Goal: Task Accomplishment & Management: Use online tool/utility

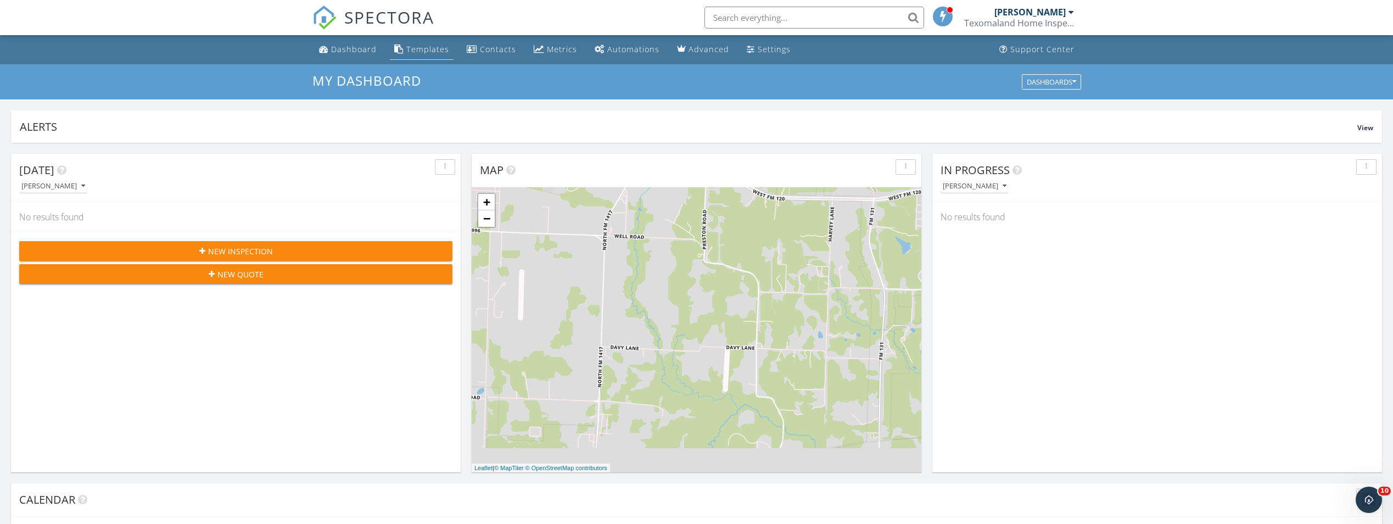
click at [409, 51] on div "Templates" at bounding box center [427, 49] width 43 height 10
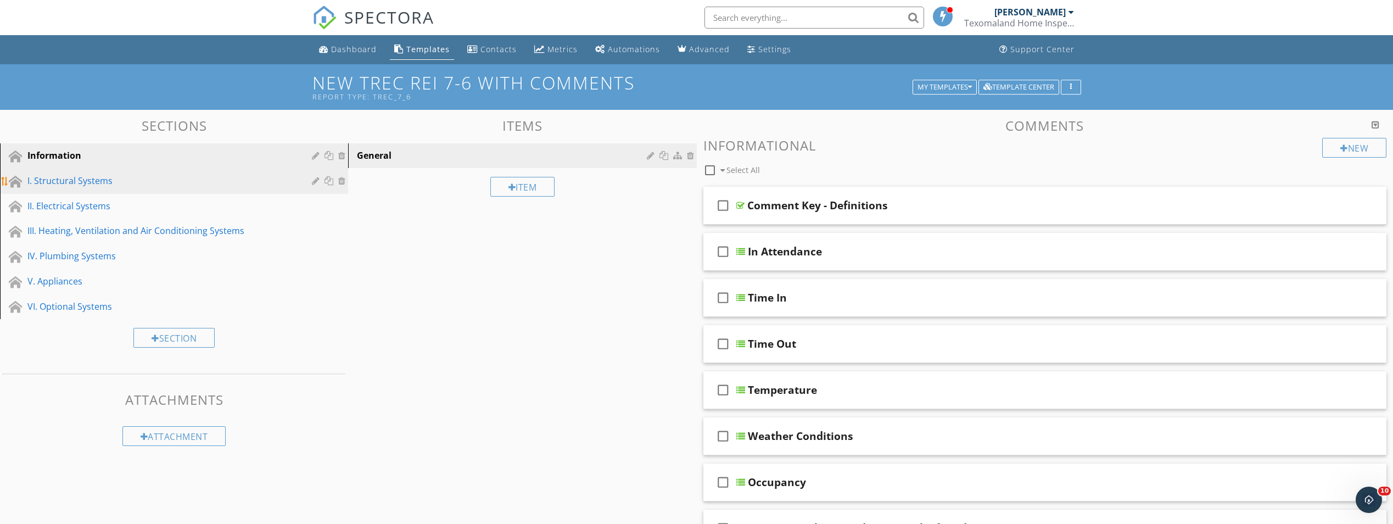
click at [71, 179] on div "I. Structural Systems" at bounding box center [161, 180] width 268 height 13
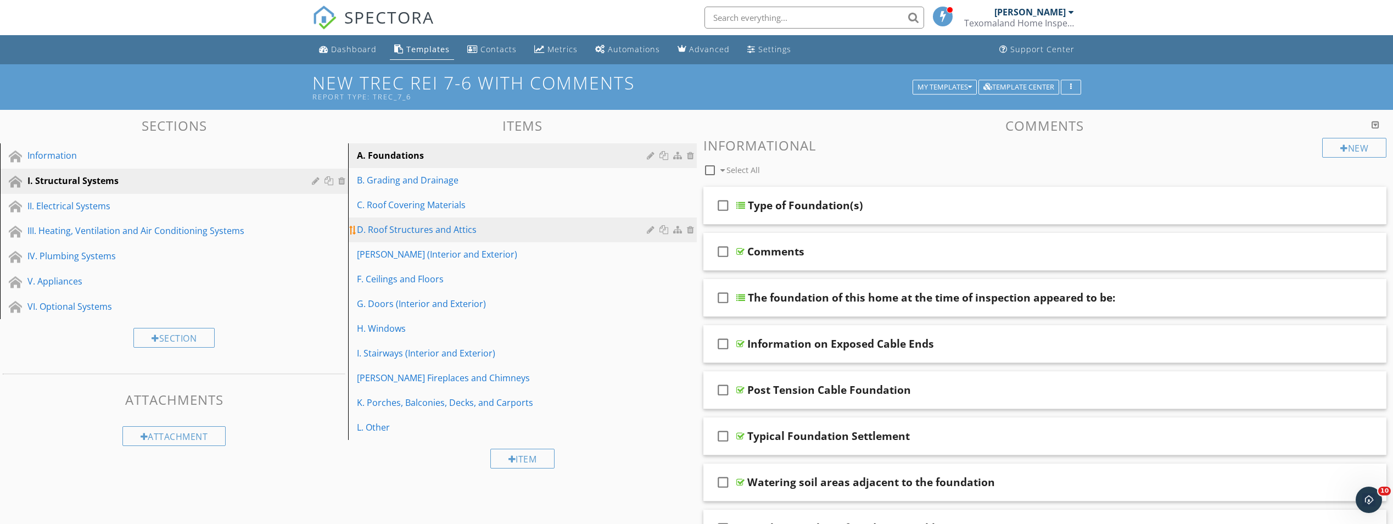
click at [411, 233] on div "D. Roof Structures and Attics" at bounding box center [503, 229] width 293 height 13
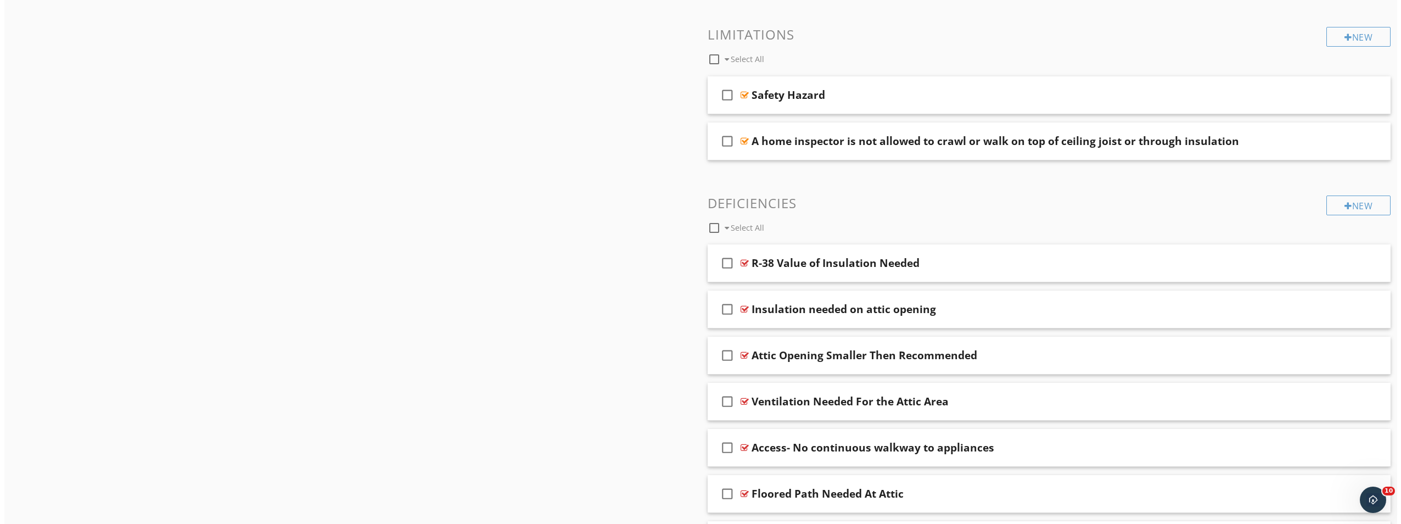
scroll to position [933, 0]
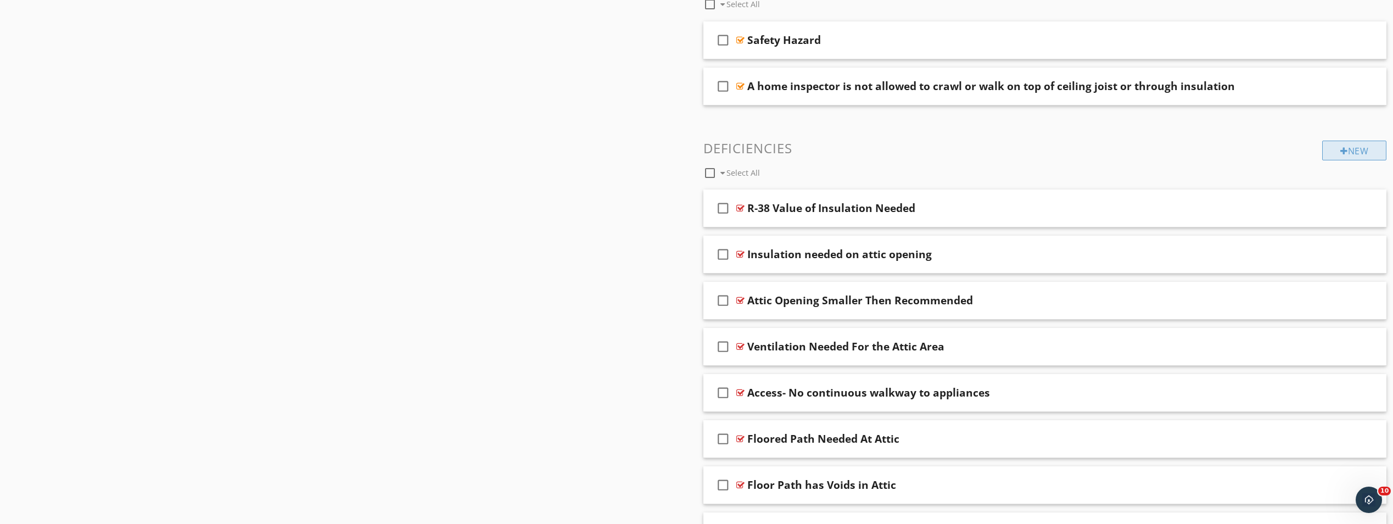
click at [1354, 152] on div "New" at bounding box center [1354, 151] width 64 height 20
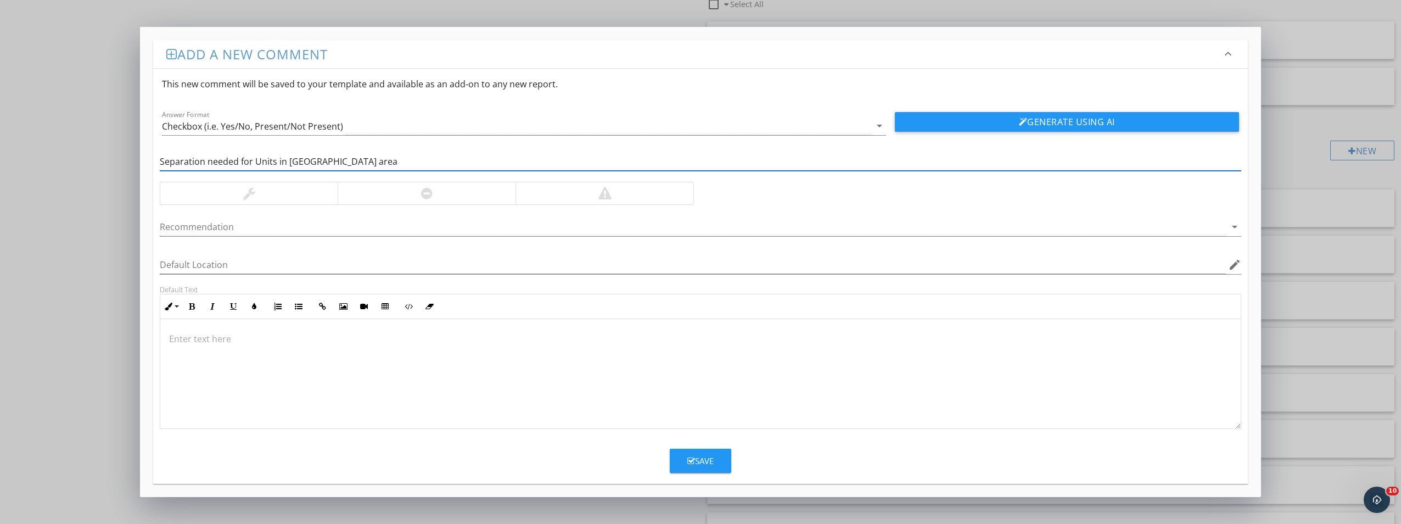
type input "Separation needed for Units in attic area"
click at [564, 394] on div at bounding box center [700, 374] width 1081 height 110
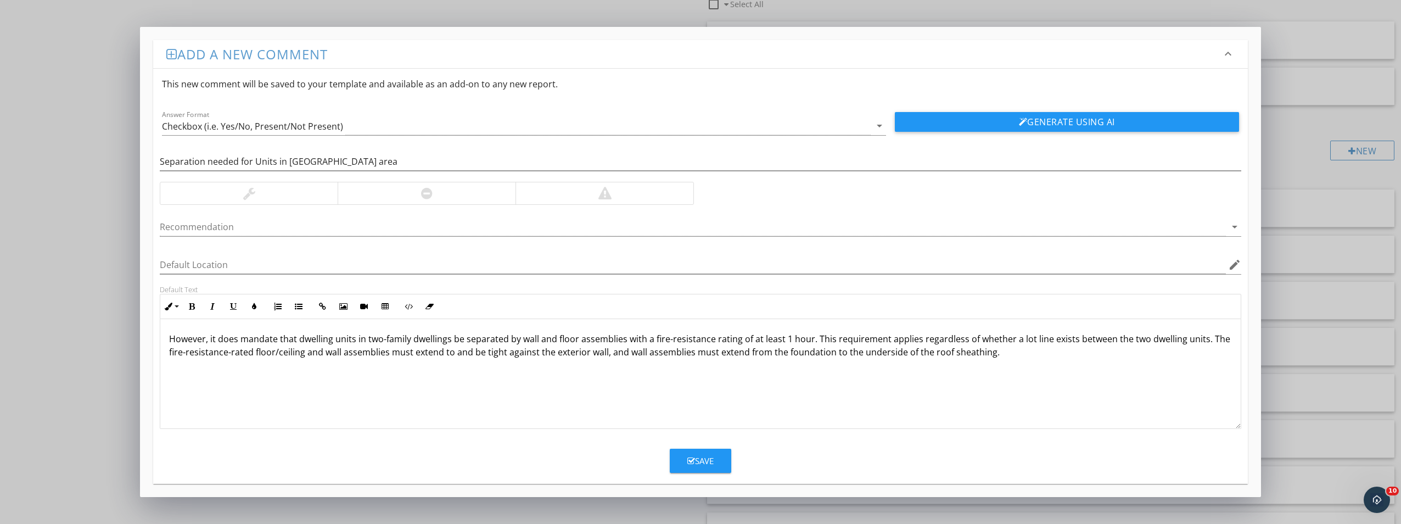
click at [167, 340] on div "However, it does mandate that dwelling units in two-family dwellings be separat…" at bounding box center [700, 374] width 1081 height 110
click at [224, 339] on p "IRC mandate that dwelling units in two-family dwellings be separated by wall an…" at bounding box center [700, 345] width 1063 height 26
click at [221, 341] on p "IRC mandate that dwelling units in two-family dwellings be separated by wall an…" at bounding box center [700, 345] width 1063 height 26
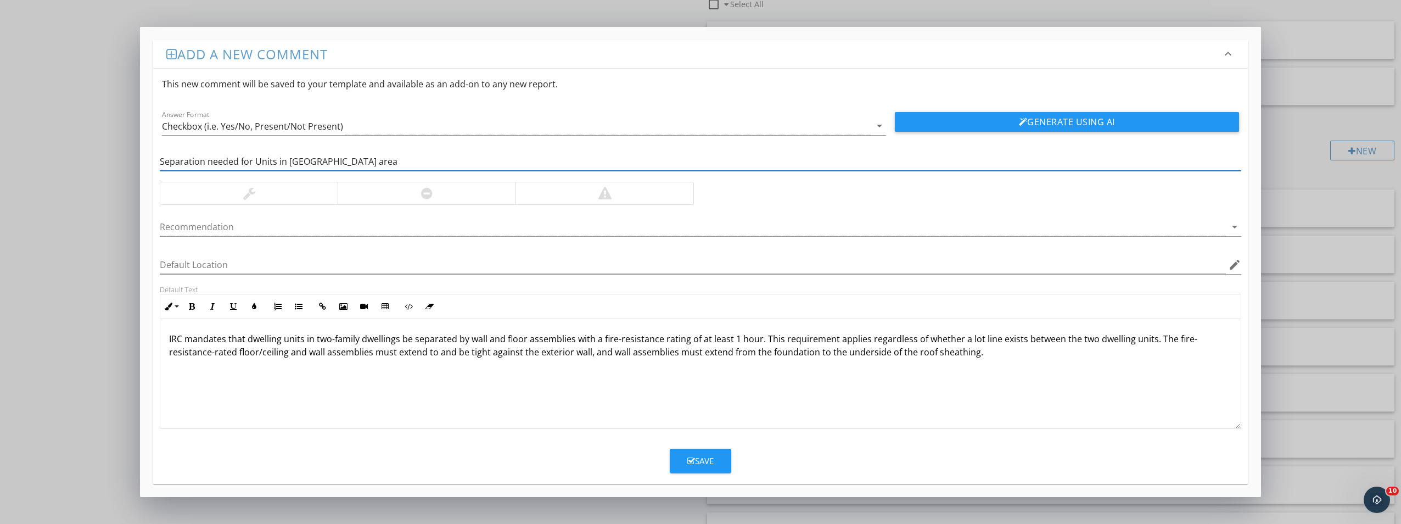
click at [161, 166] on input "Separation needed for Units in attic area" at bounding box center [701, 162] width 1082 height 18
click at [253, 164] on input "Separation needed for Units in attic area" at bounding box center [701, 162] width 1082 height 18
type input "Separation needed for two family dwellings"
click at [314, 195] on div at bounding box center [248, 193] width 177 height 22
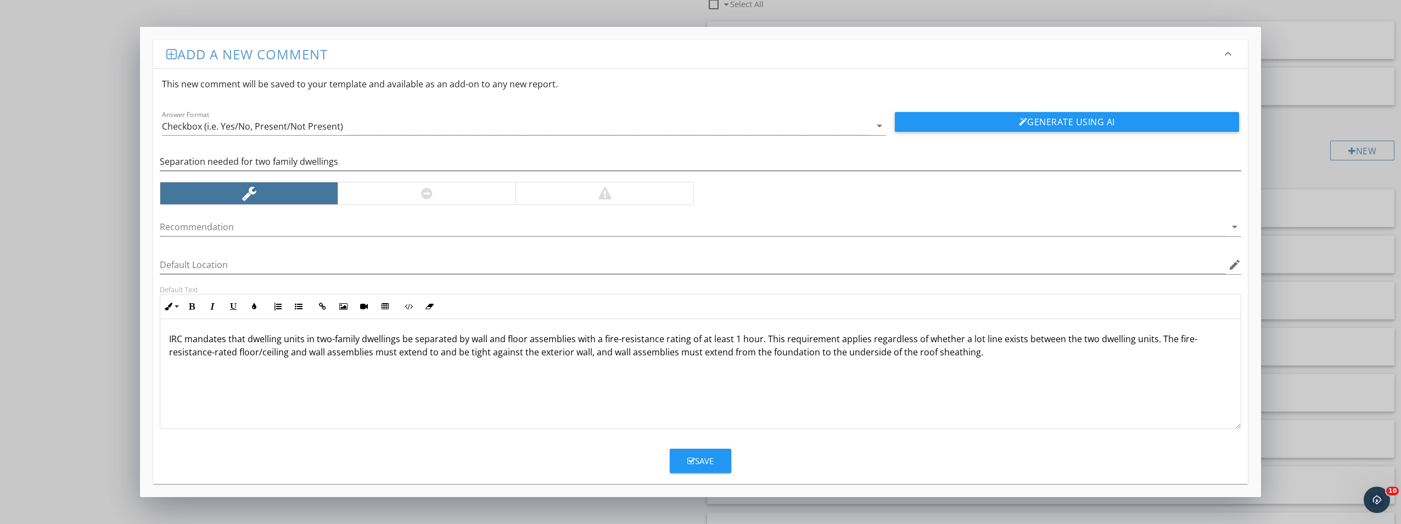
click at [479, 199] on div at bounding box center [427, 193] width 178 height 22
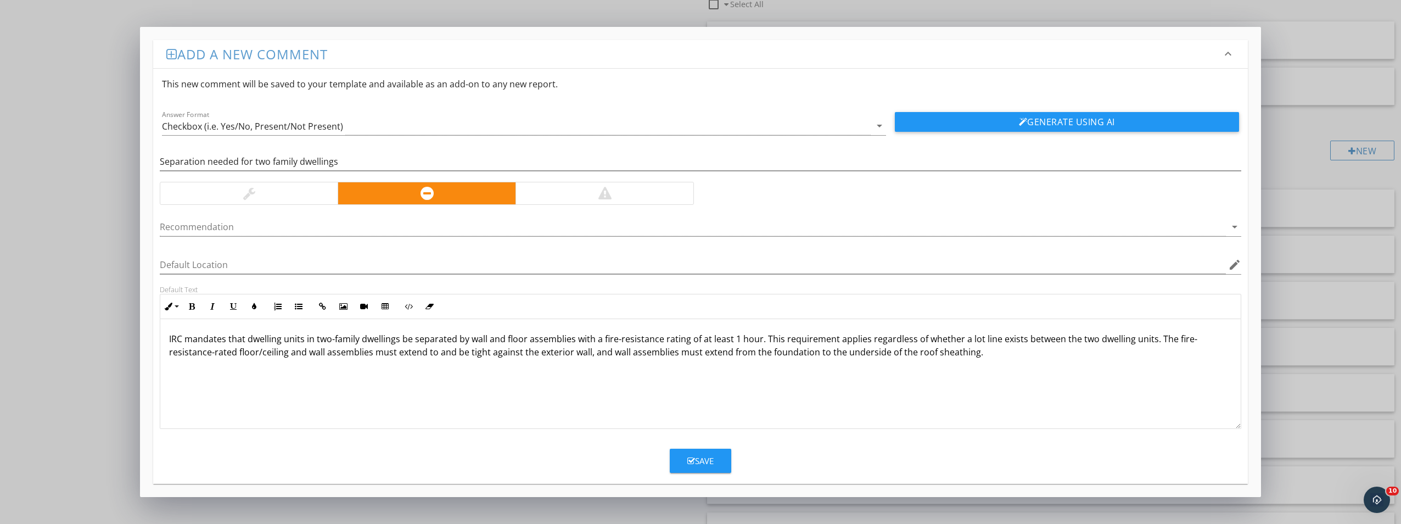
click at [540, 196] on div at bounding box center [605, 193] width 178 height 22
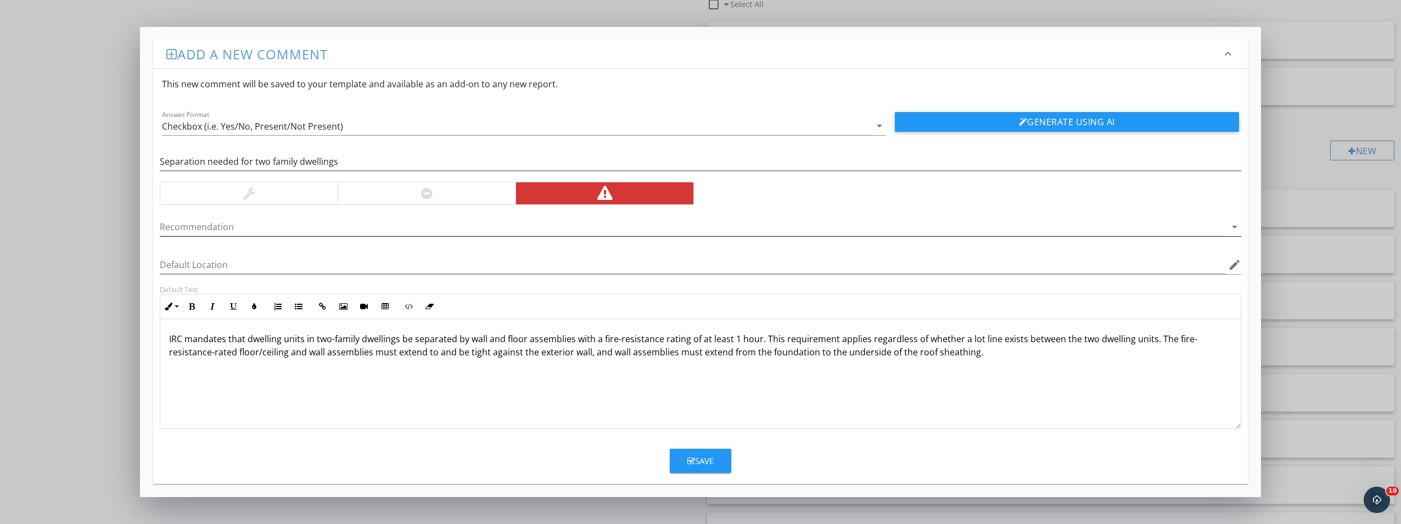
click at [1231, 226] on icon "arrow_drop_down" at bounding box center [1234, 226] width 13 height 13
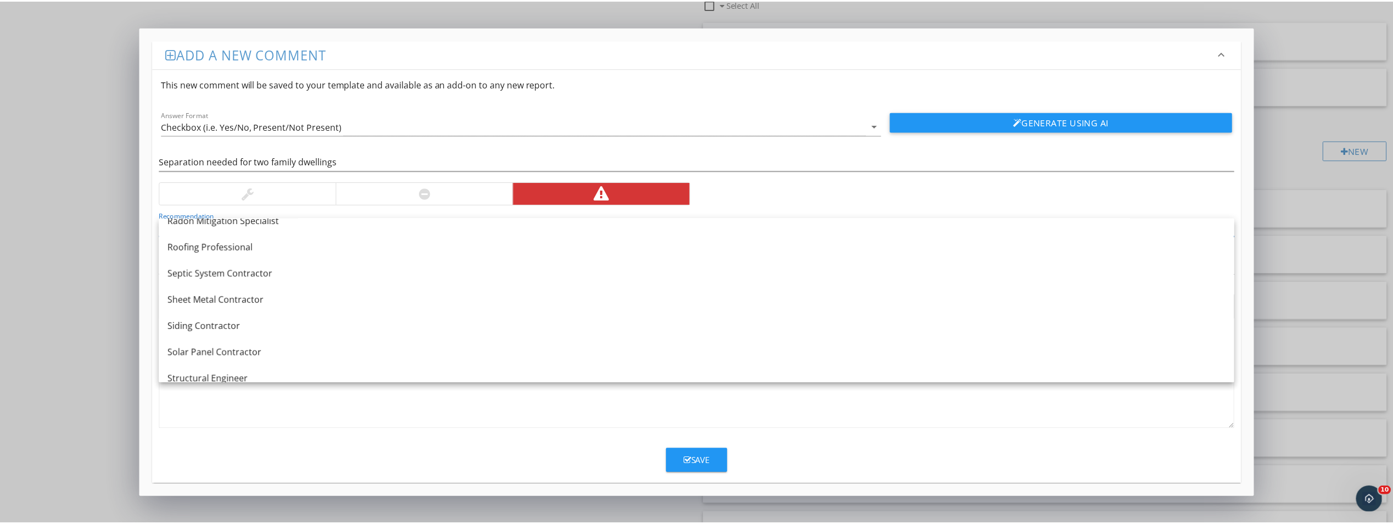
scroll to position [1247, 0]
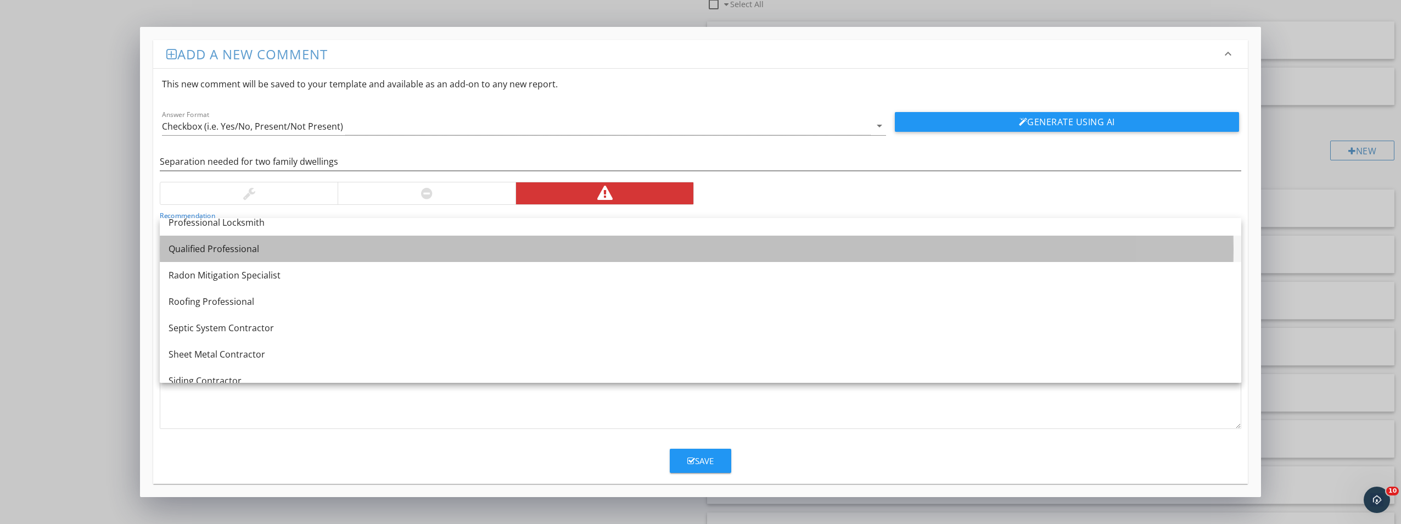
click at [206, 250] on div "Qualified Professional" at bounding box center [701, 248] width 1064 height 13
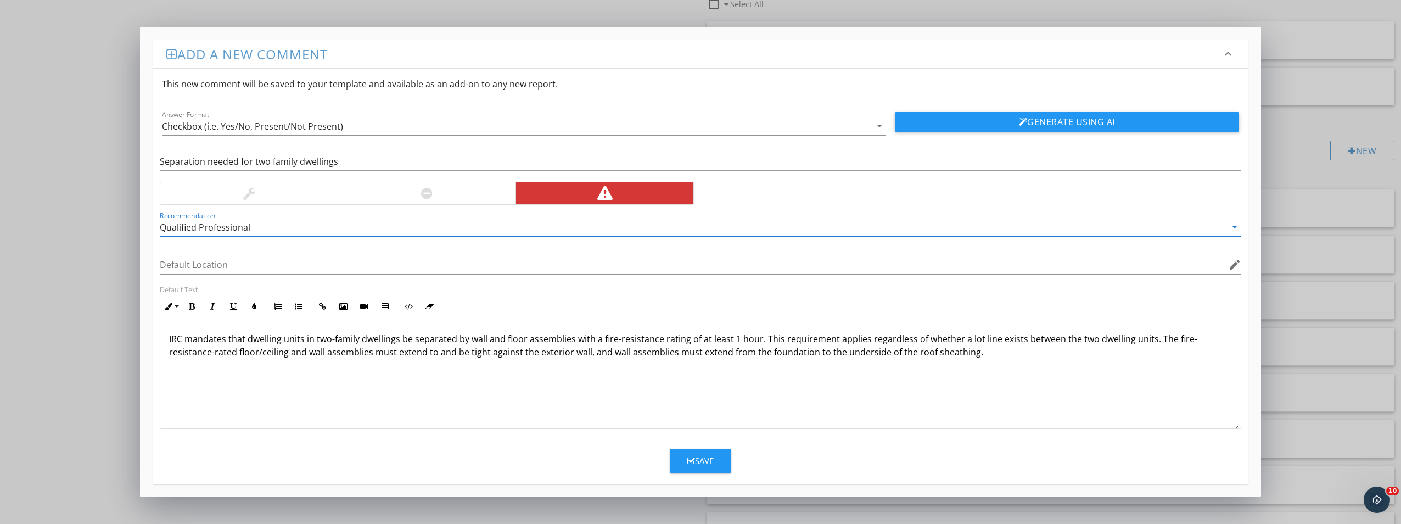
click at [840, 399] on div "IRC mandates that dwelling units in two-family dwellings be separated by wall a…" at bounding box center [700, 374] width 1081 height 110
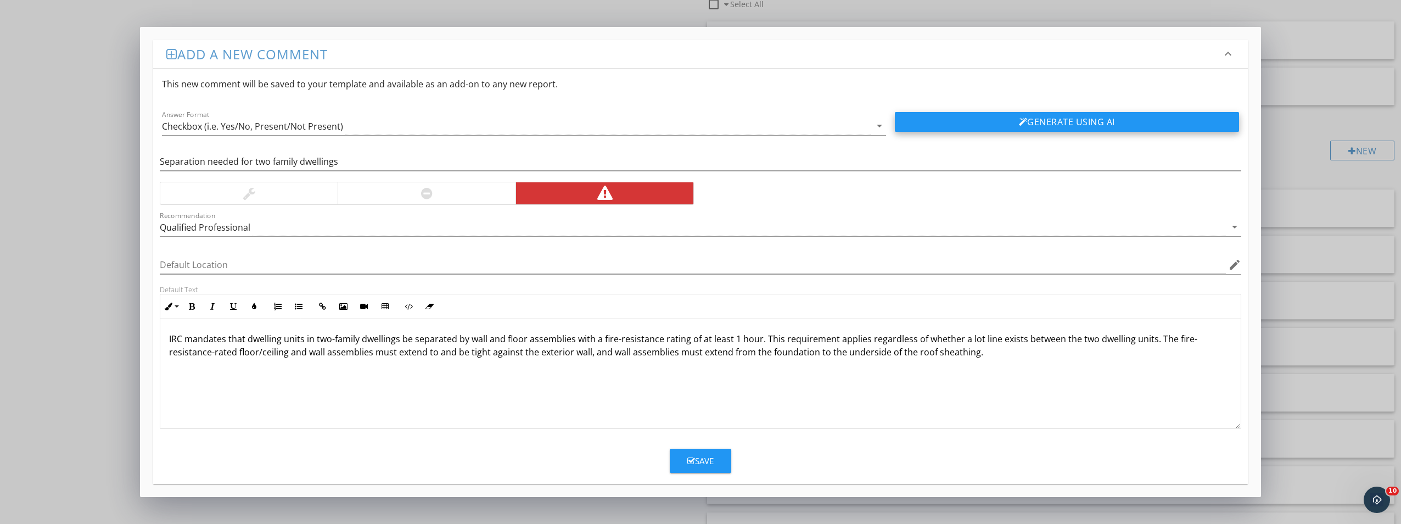
click at [1059, 124] on button "Generate Using AI" at bounding box center [1067, 122] width 344 height 20
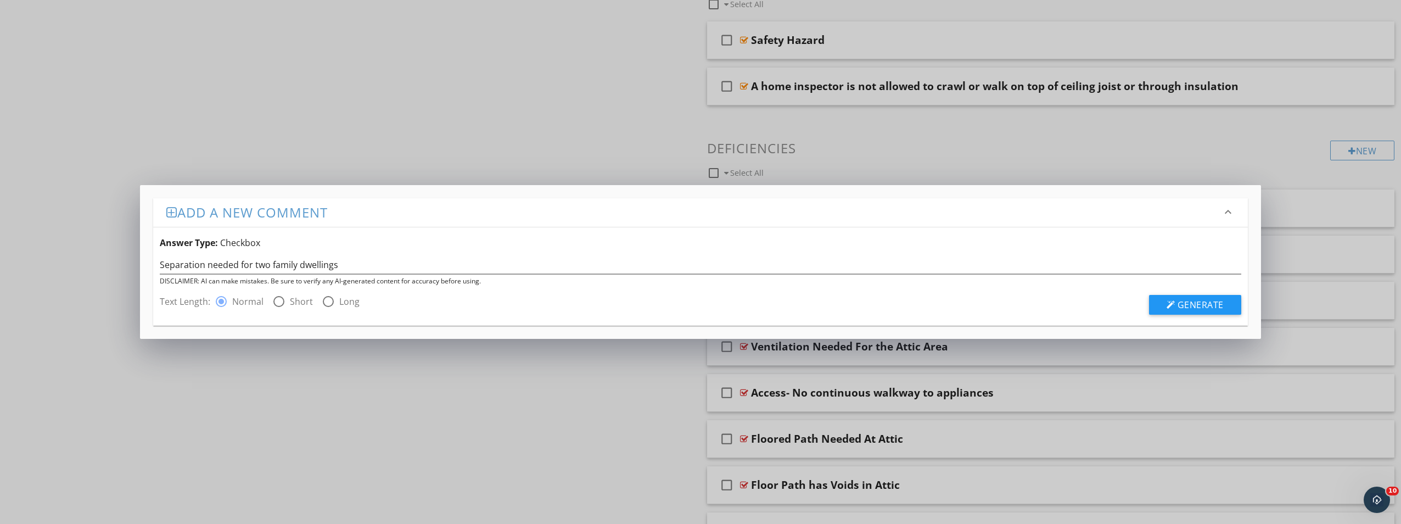
click at [324, 302] on div at bounding box center [328, 301] width 19 height 19
radio input "false"
radio input "true"
click at [1194, 299] on span "Generate" at bounding box center [1201, 305] width 46 height 12
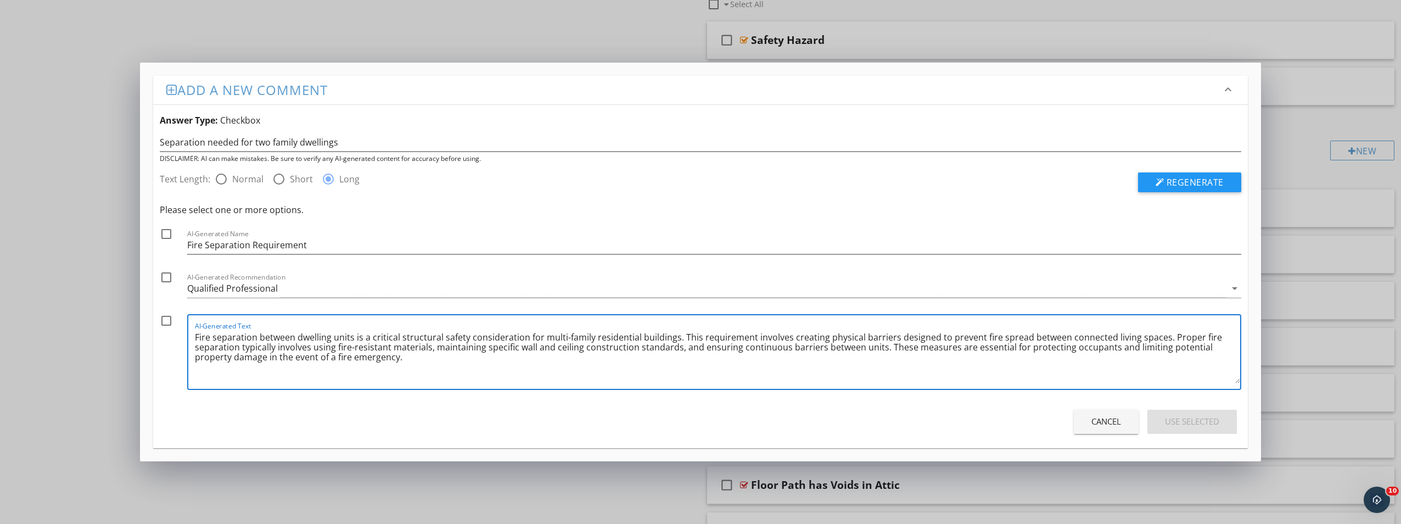
drag, startPoint x: 375, startPoint y: 357, endPoint x: 196, endPoint y: 339, distance: 180.0
click at [196, 339] on textarea "Fire separation between dwelling units is a critical structural safety consider…" at bounding box center [717, 355] width 1045 height 55
click at [1113, 428] on button "Cancel" at bounding box center [1106, 422] width 65 height 24
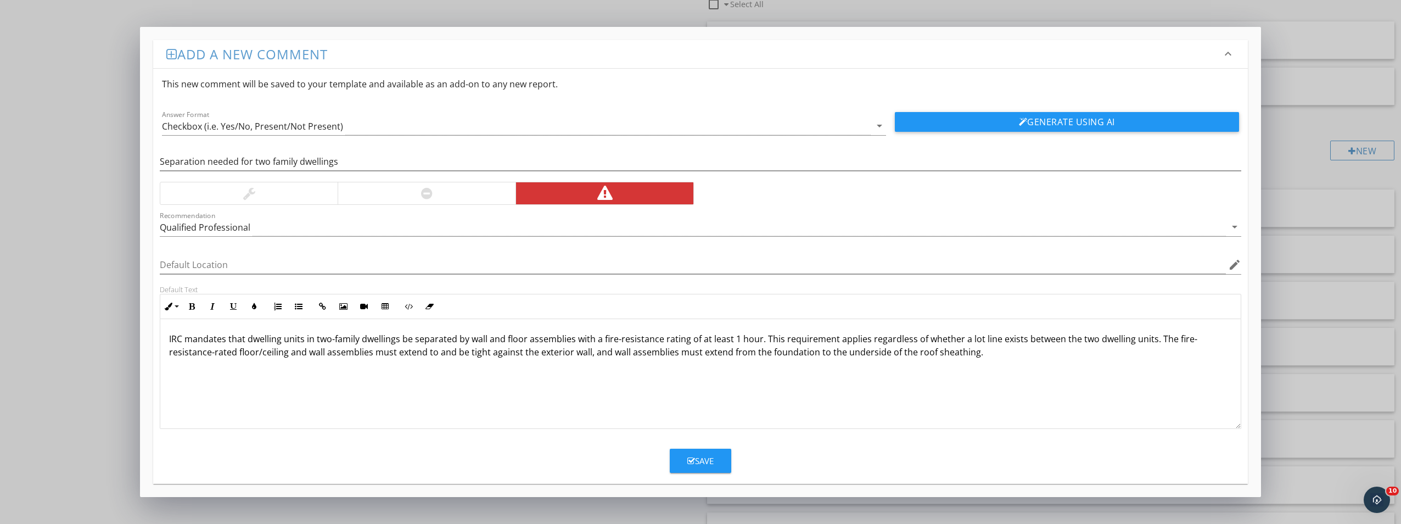
click at [167, 341] on div "IRC mandates that dwelling units in two-family dwellings be separated by wall a…" at bounding box center [700, 374] width 1081 height 110
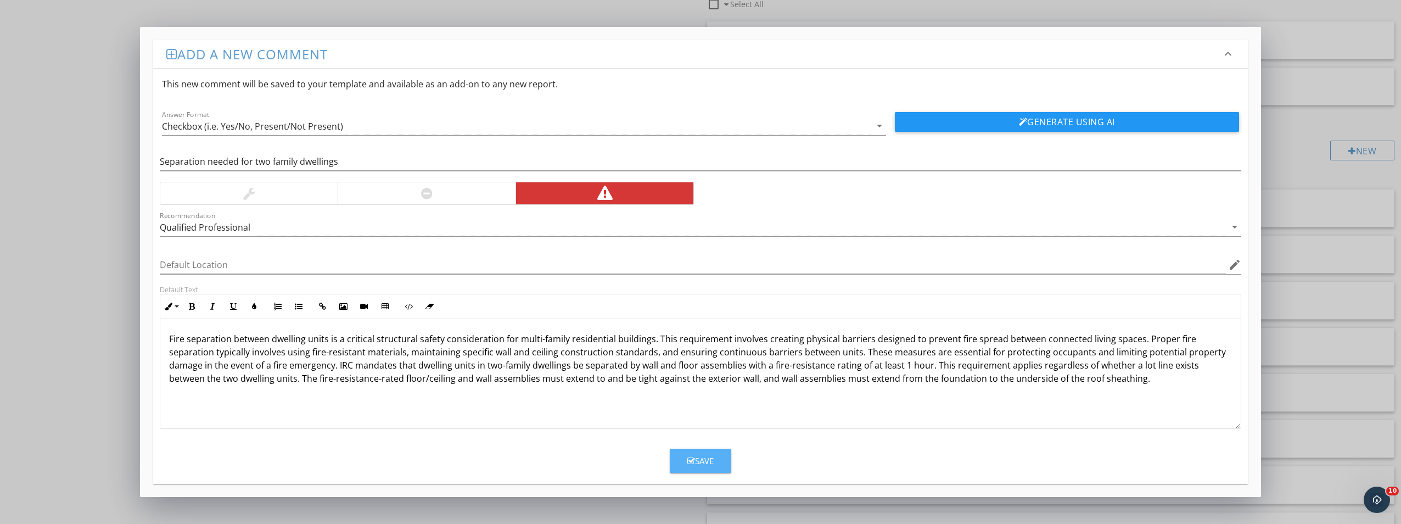
click at [704, 462] on div "Save" at bounding box center [700, 461] width 26 height 13
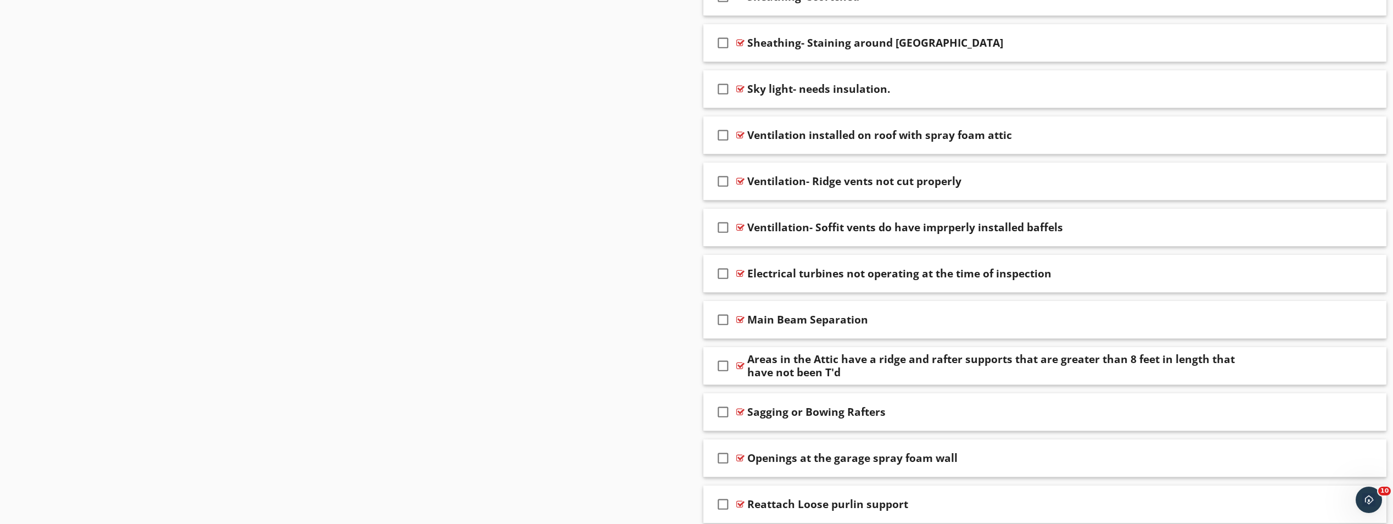
scroll to position [4373, 0]
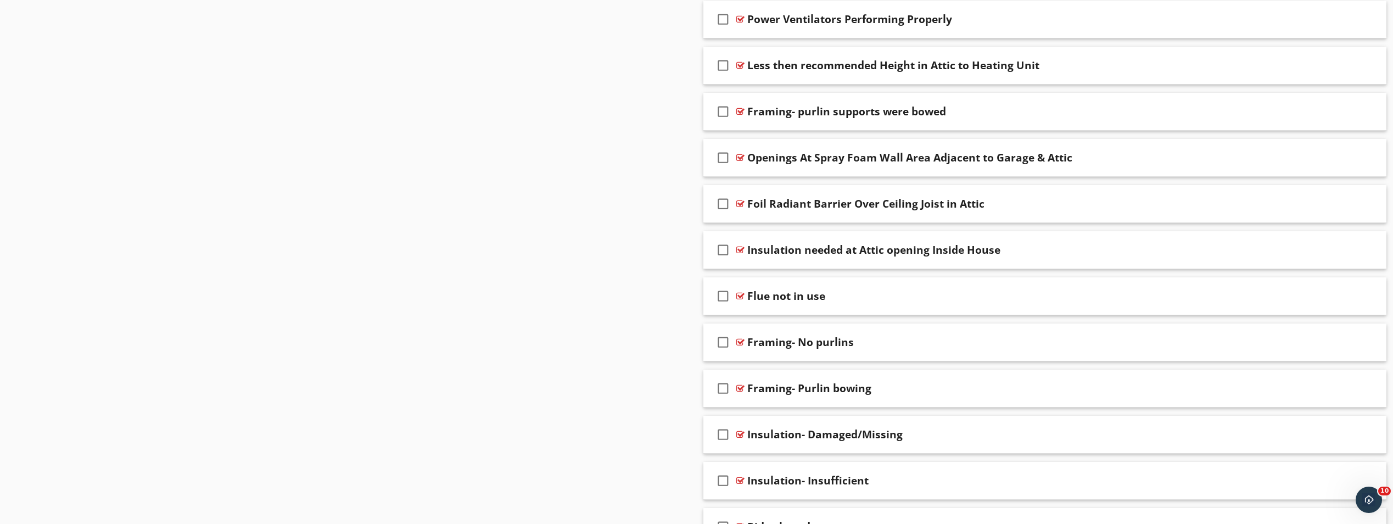
scroll to position [3384, 0]
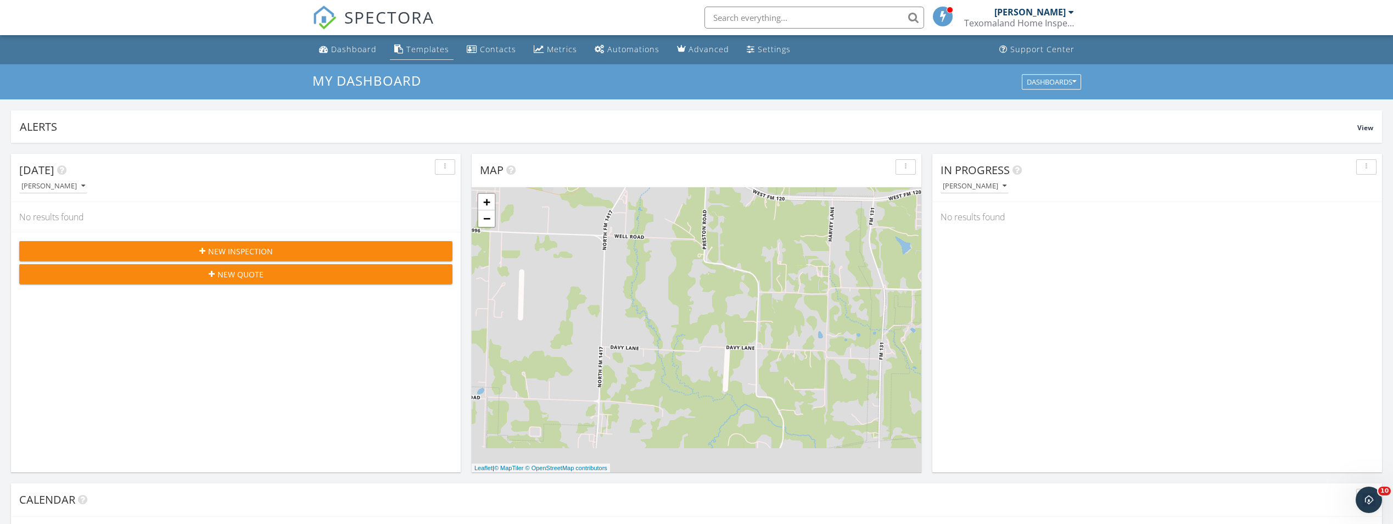
click at [426, 50] on div "Templates" at bounding box center [427, 49] width 43 height 10
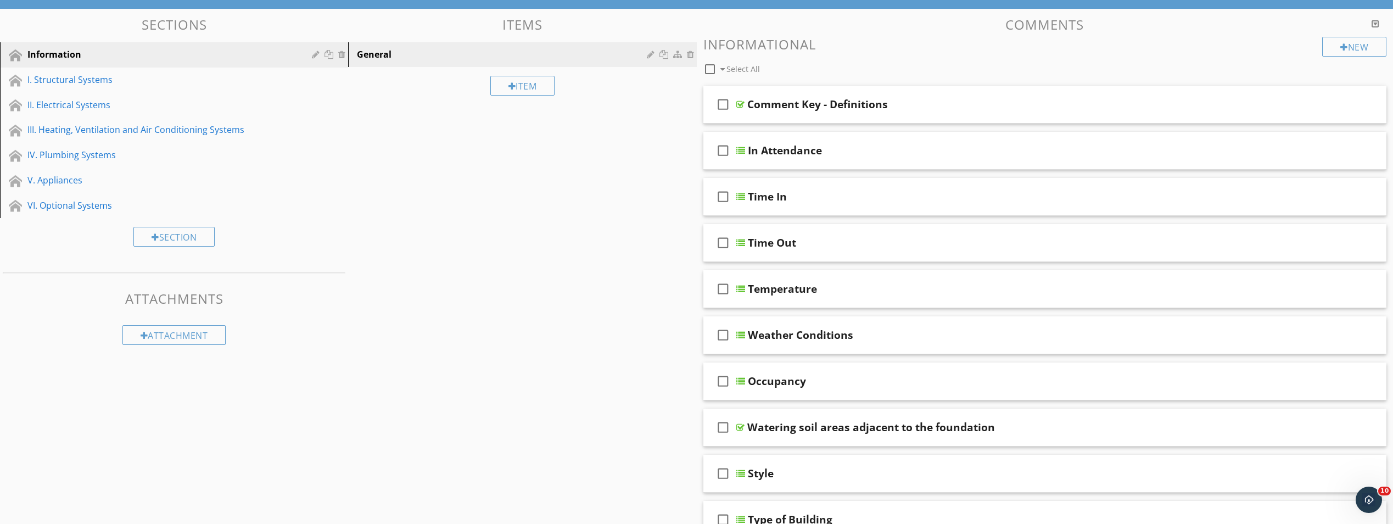
scroll to position [110, 0]
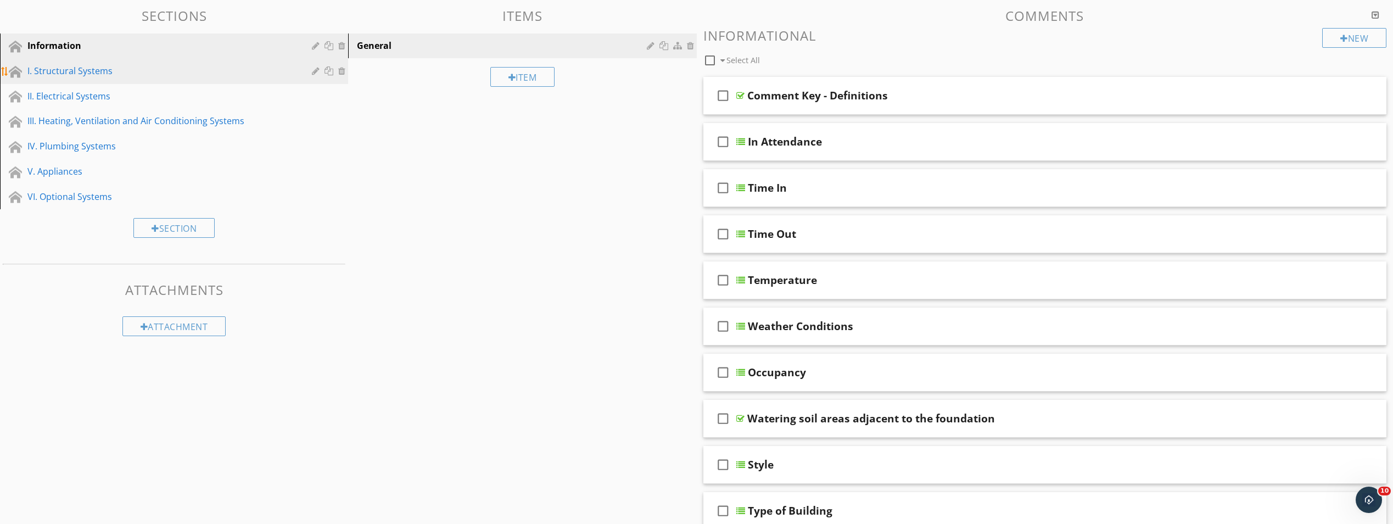
click at [78, 77] on div "I. Structural Systems" at bounding box center [161, 70] width 268 height 13
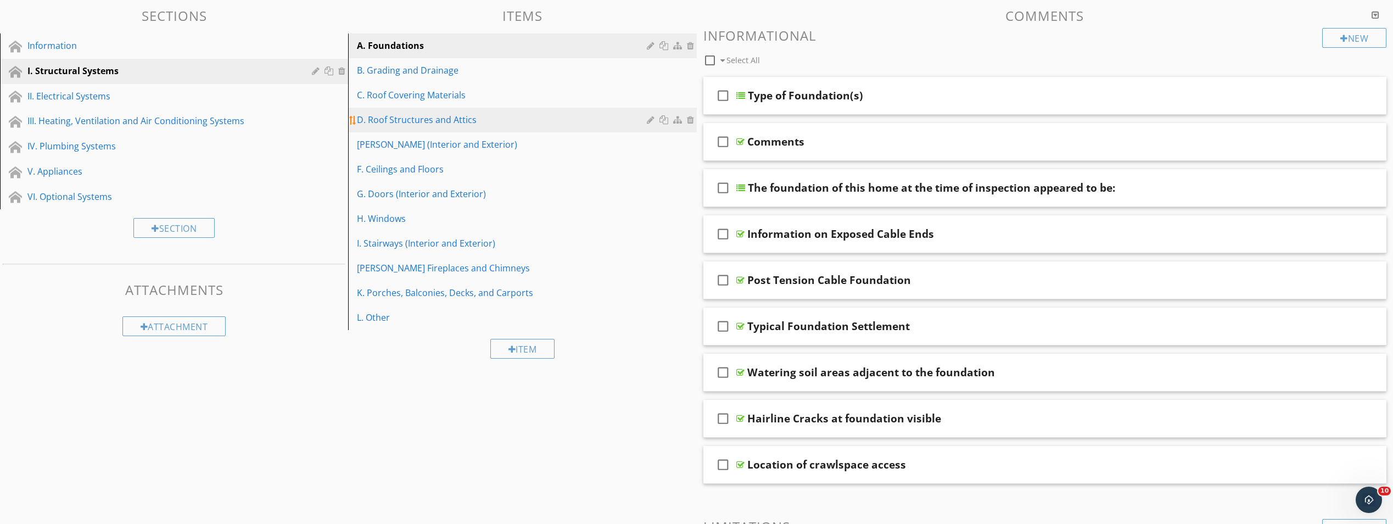
click at [371, 127] on link "D. Roof Structures and Attics" at bounding box center [523, 120] width 345 height 24
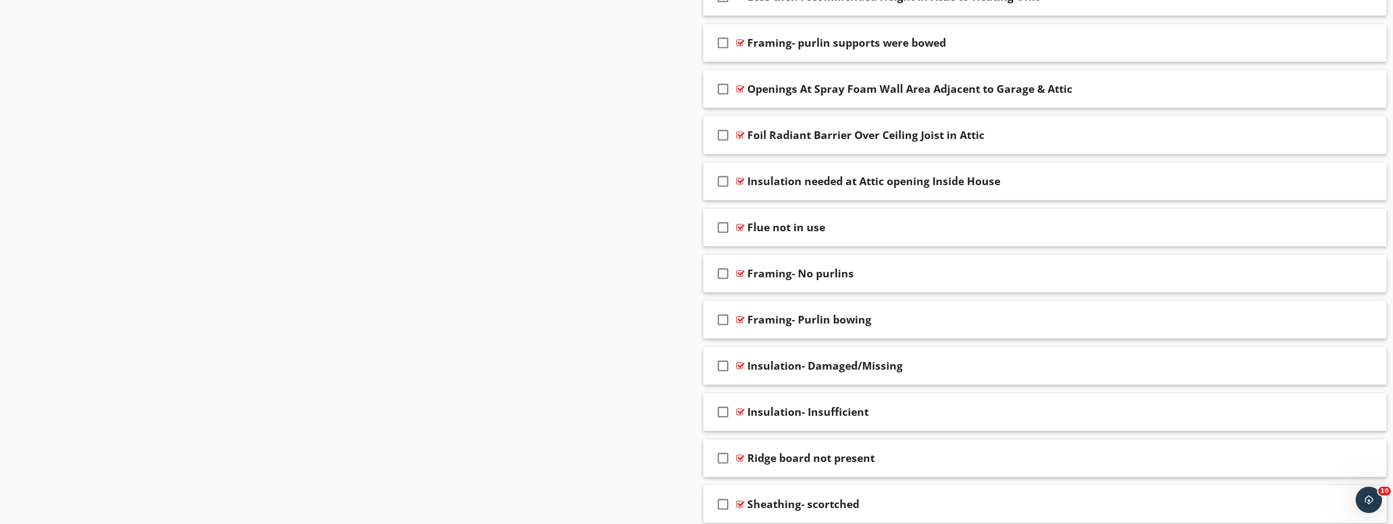
scroll to position [4373, 0]
